Goal: Complete application form

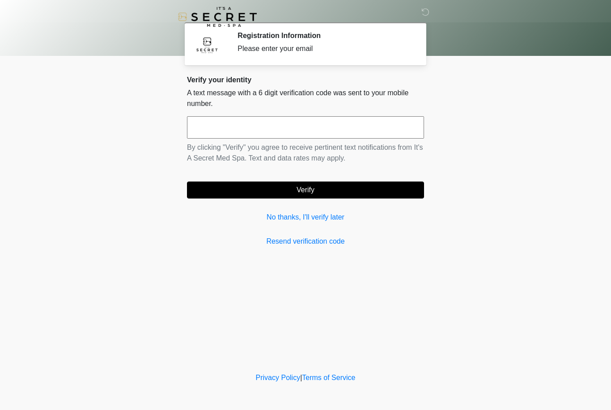
click at [307, 212] on link "No thanks, I'll verify later" at bounding box center [305, 217] width 237 height 11
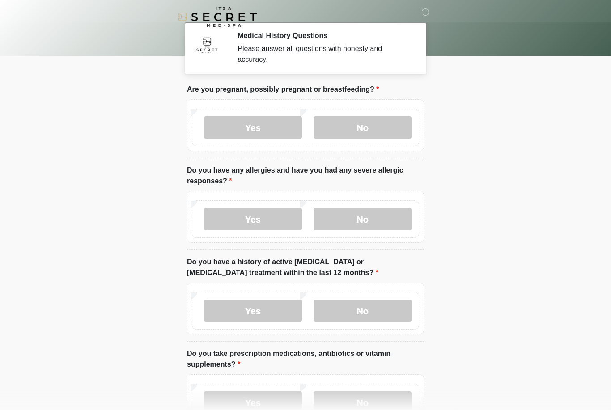
click at [373, 134] on label "No" at bounding box center [362, 127] width 98 height 22
click at [384, 210] on label "No" at bounding box center [362, 219] width 98 height 22
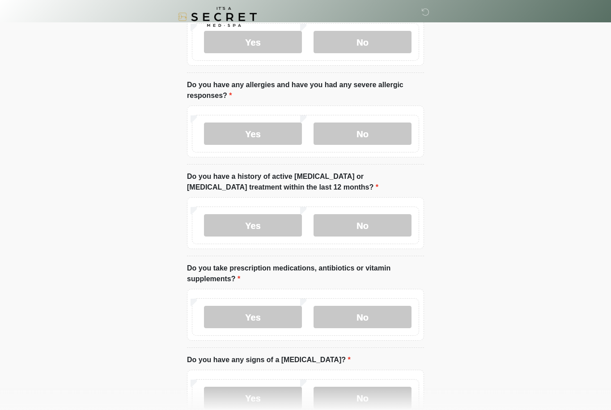
scroll to position [89, 0]
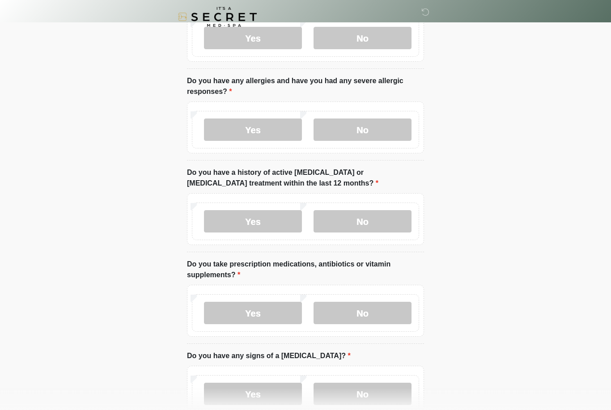
click at [389, 220] on label "No" at bounding box center [362, 221] width 98 height 22
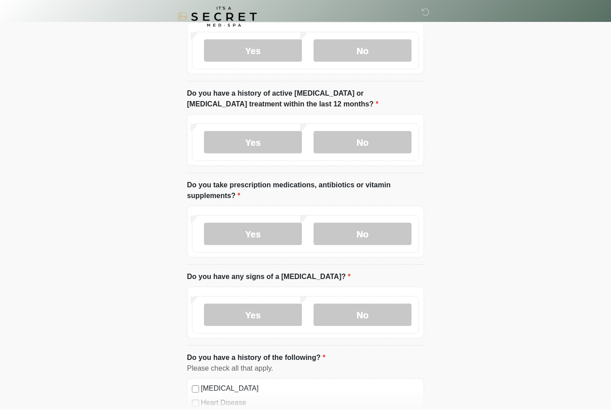
scroll to position [169, 0]
click at [394, 238] on label "No" at bounding box center [362, 234] width 98 height 22
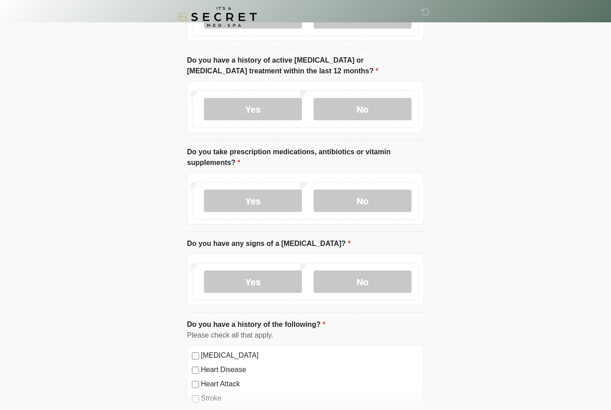
scroll to position [205, 0]
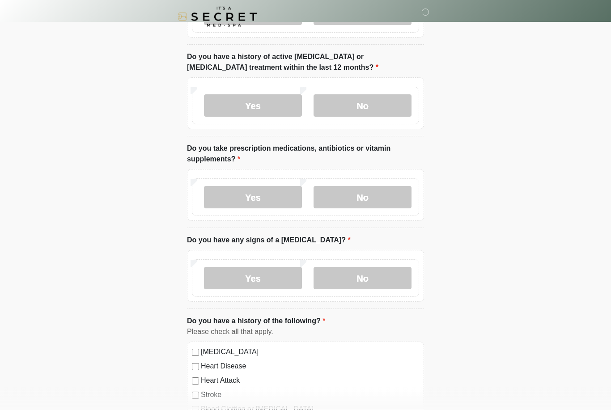
click at [393, 272] on label "No" at bounding box center [362, 278] width 98 height 22
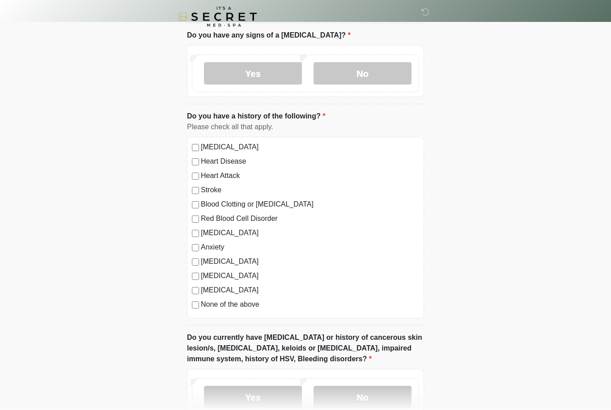
scroll to position [411, 0]
click at [242, 315] on div "High Blood Pressure Heart Disease Heart Attack Stroke Blood Clotting or Bleedin…" at bounding box center [305, 227] width 237 height 182
click at [247, 306] on label "None of the above" at bounding box center [310, 303] width 218 height 11
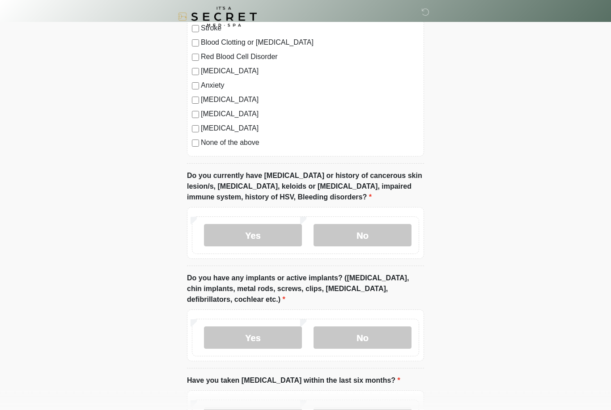
scroll to position [572, 0]
click at [381, 231] on label "No" at bounding box center [362, 235] width 98 height 22
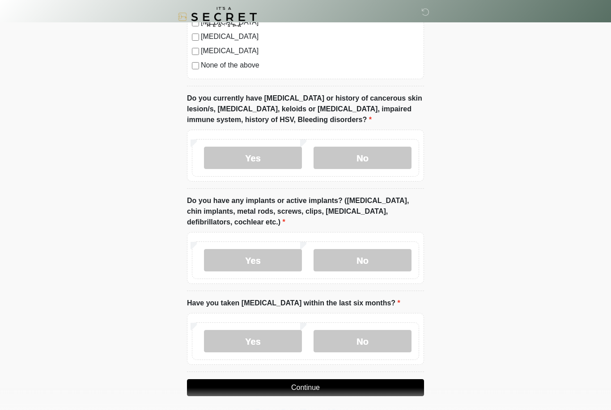
scroll to position [653, 0]
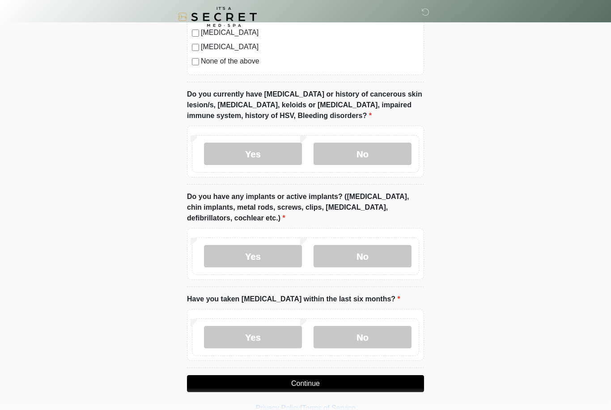
click at [393, 255] on label "No" at bounding box center [362, 256] width 98 height 22
click at [382, 332] on label "No" at bounding box center [362, 337] width 98 height 22
click at [369, 386] on button "Continue" at bounding box center [305, 383] width 237 height 17
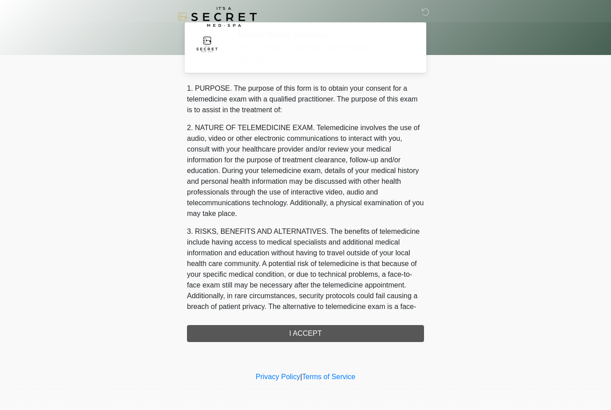
scroll to position [0, 0]
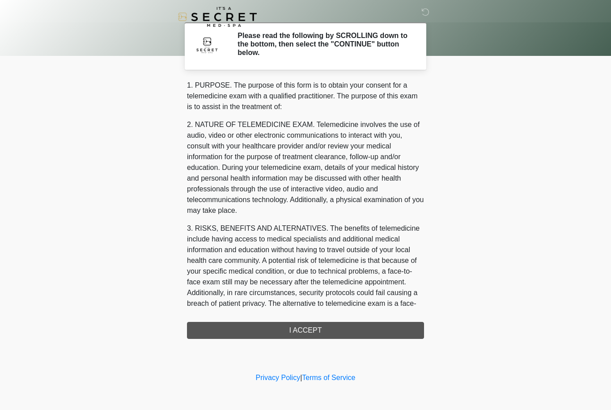
click at [364, 330] on div "1. PURPOSE. The purpose of this form is to obtain your consent for a telemedici…" at bounding box center [305, 209] width 237 height 259
click at [331, 335] on div "1. PURPOSE. The purpose of this form is to obtain your consent for a telemedici…" at bounding box center [305, 209] width 237 height 259
click at [307, 330] on div "1. PURPOSE. The purpose of this form is to obtain your consent for a telemedici…" at bounding box center [305, 209] width 237 height 259
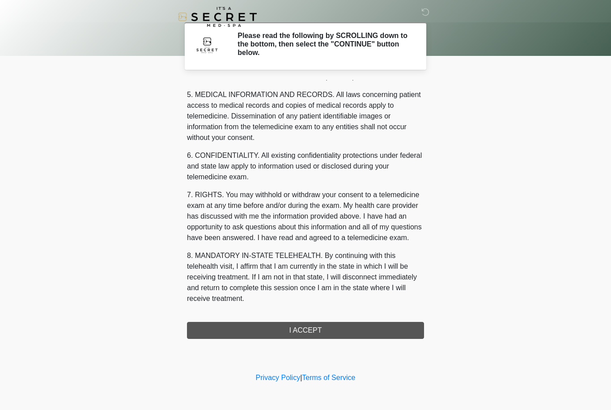
scroll to position [288, 0]
click at [344, 331] on button "I ACCEPT" at bounding box center [305, 330] width 237 height 17
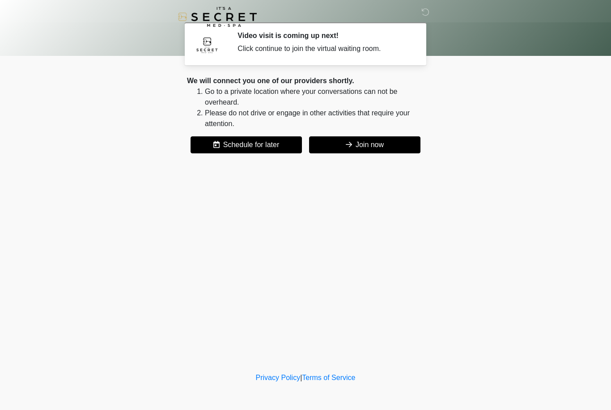
click at [401, 144] on button "Join now" at bounding box center [364, 144] width 111 height 17
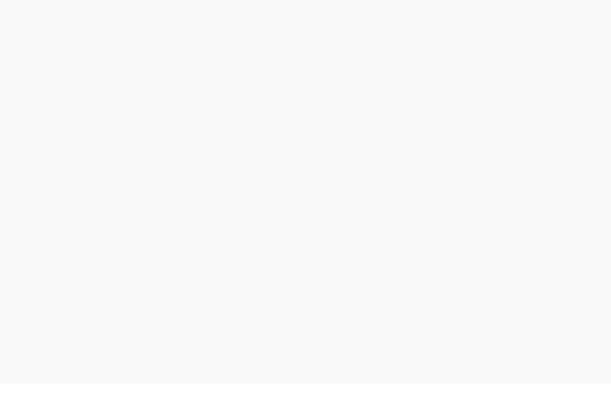
scroll to position [3, 0]
